Goal: Find specific page/section: Locate a particular part of the current website

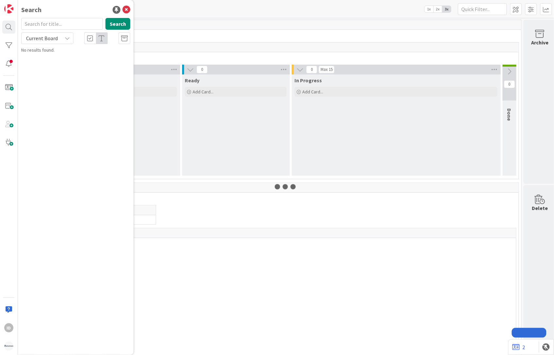
click at [41, 24] on input "text" at bounding box center [62, 24] width 82 height 12
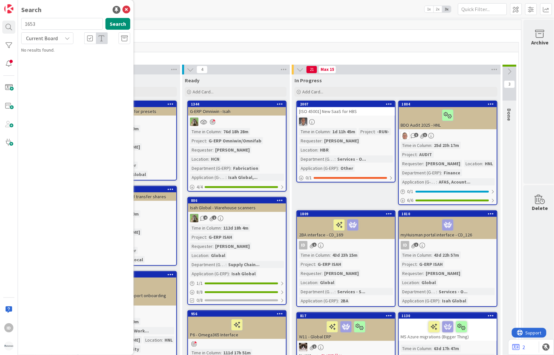
type input "1653"
click at [53, 37] on span "Current Board" at bounding box center [42, 38] width 32 height 7
click at [45, 65] on span "All Boards" at bounding box center [59, 65] width 68 height 10
click at [80, 67] on p "HCN / HNL Easy invoices follow-up requirements (Other document process)" at bounding box center [80, 61] width 100 height 14
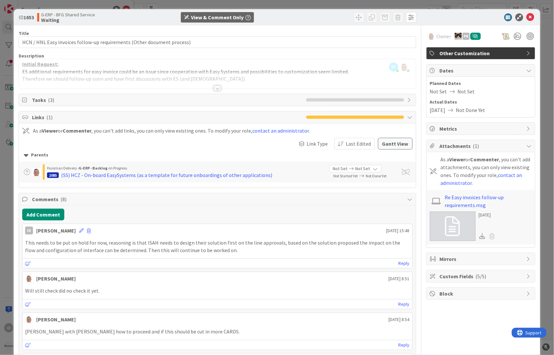
click at [219, 89] on div at bounding box center [217, 80] width 397 height 17
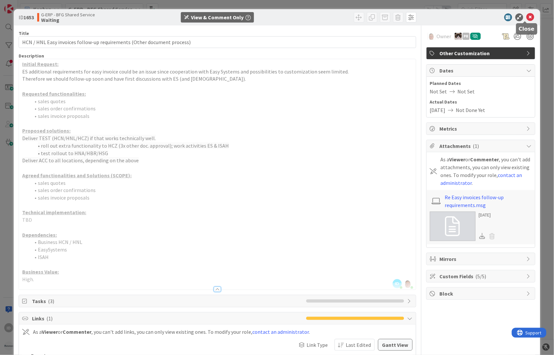
click at [527, 16] on icon at bounding box center [531, 17] width 8 height 8
